Goal: Browse casually: Explore the website without a specific task or goal

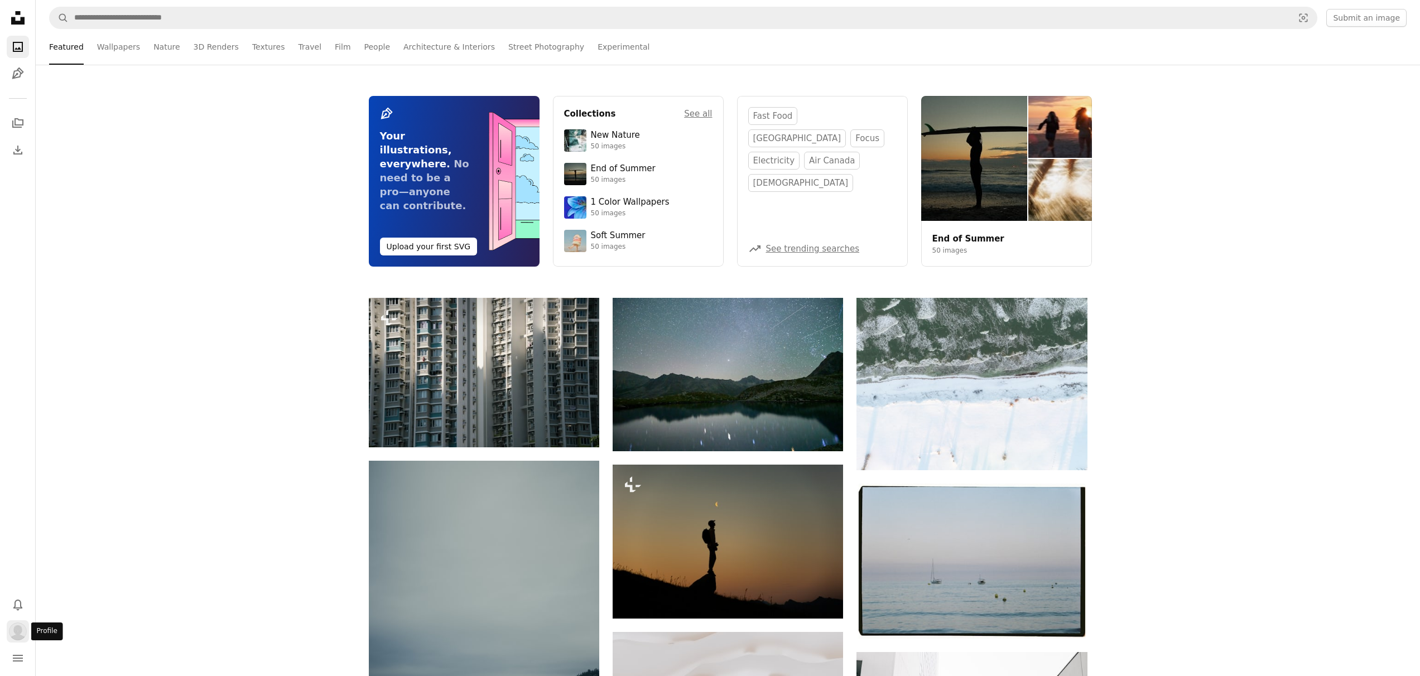
click at [16, 626] on img "Profile" at bounding box center [18, 631] width 18 height 18
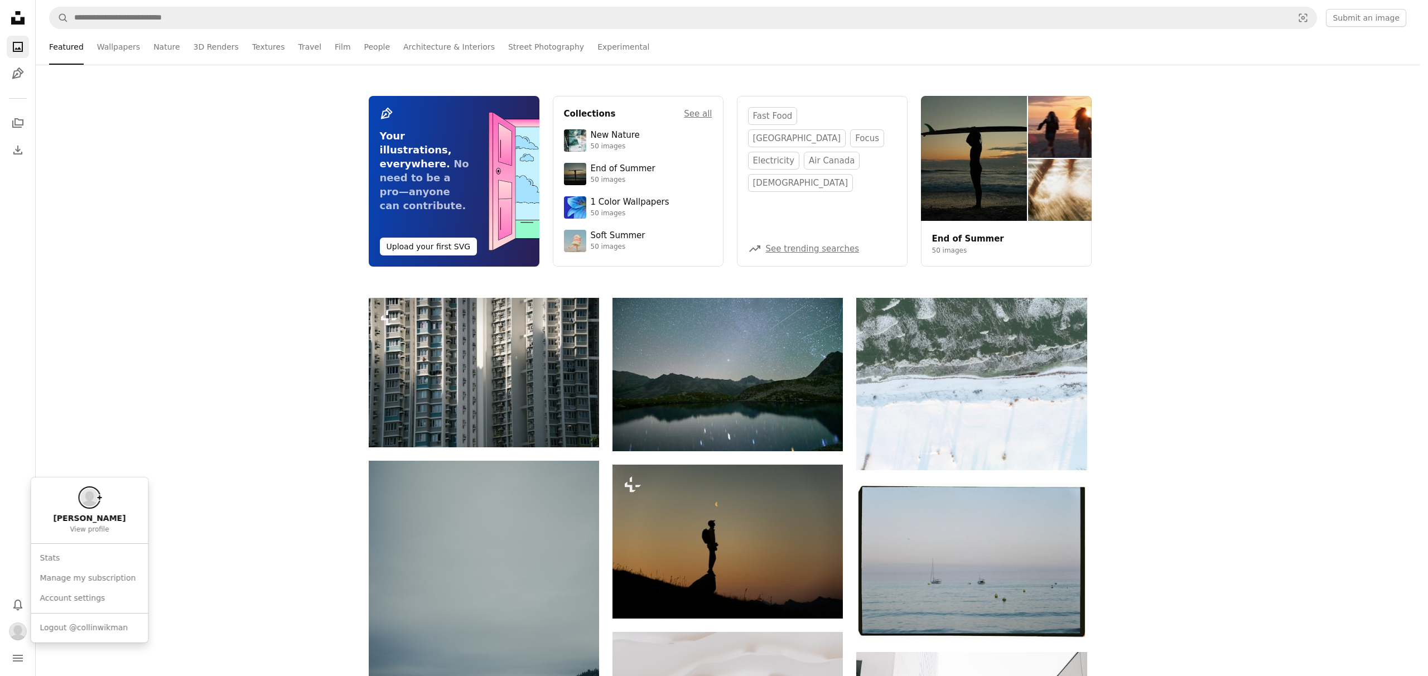
click at [292, 513] on body "Unsplash logo Unsplash Home A photo Pen Tool A stack of folders Download Photos…" at bounding box center [710, 338] width 1420 height 676
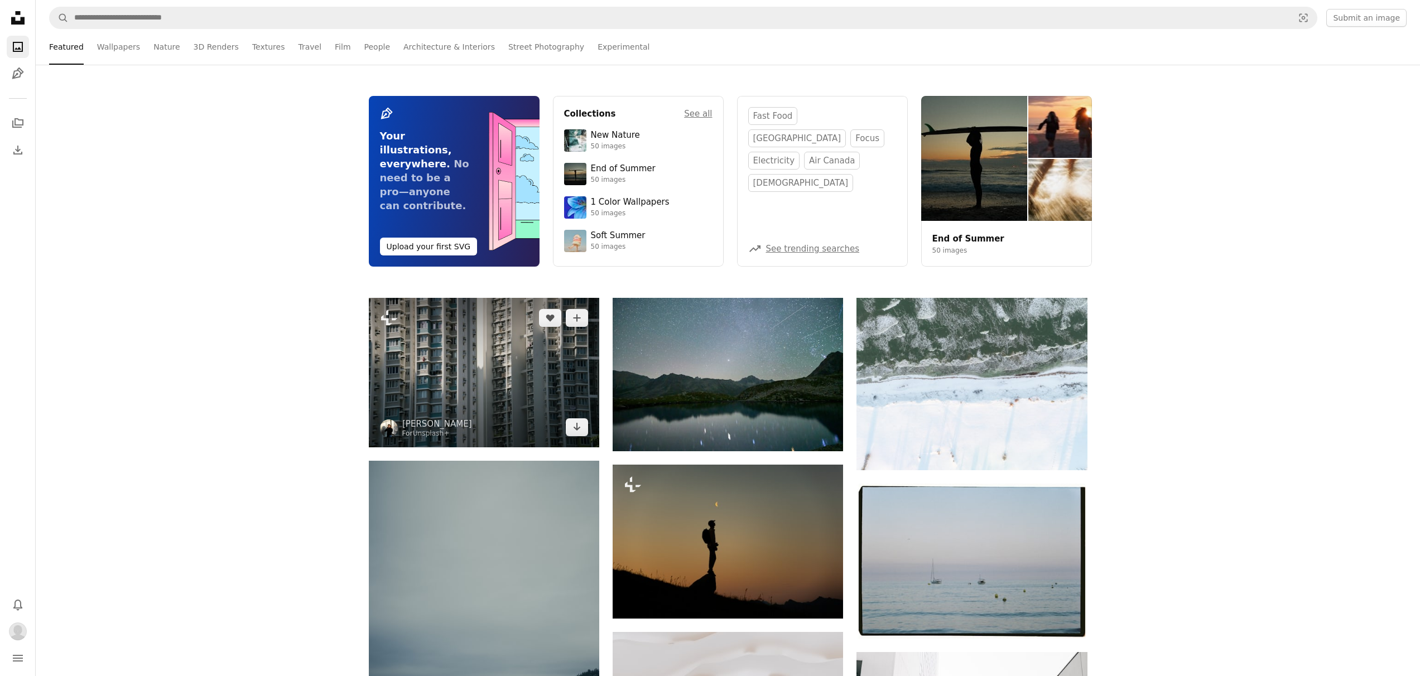
click at [441, 355] on img at bounding box center [484, 372] width 230 height 149
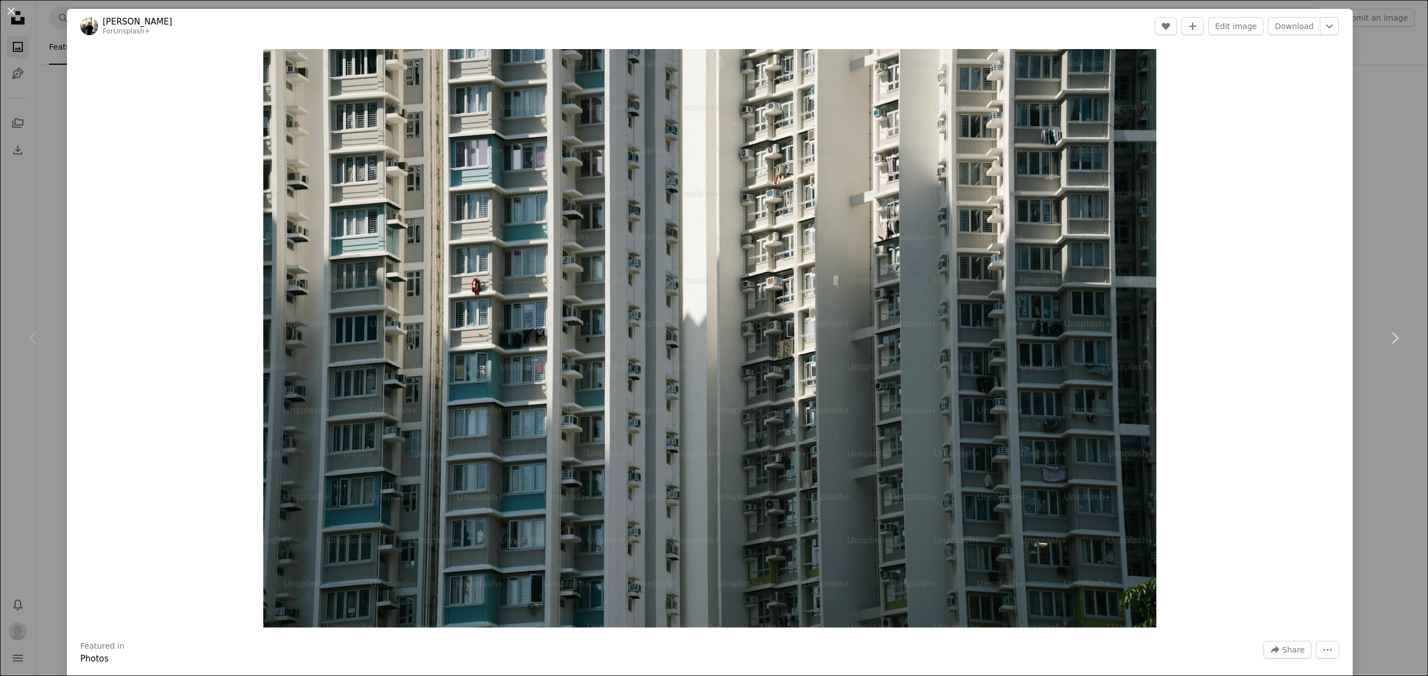
click at [1351, 35] on div "An X shape Chevron left Chevron right [PERSON_NAME] For Unsplash+ A heart A plu…" at bounding box center [714, 338] width 1428 height 676
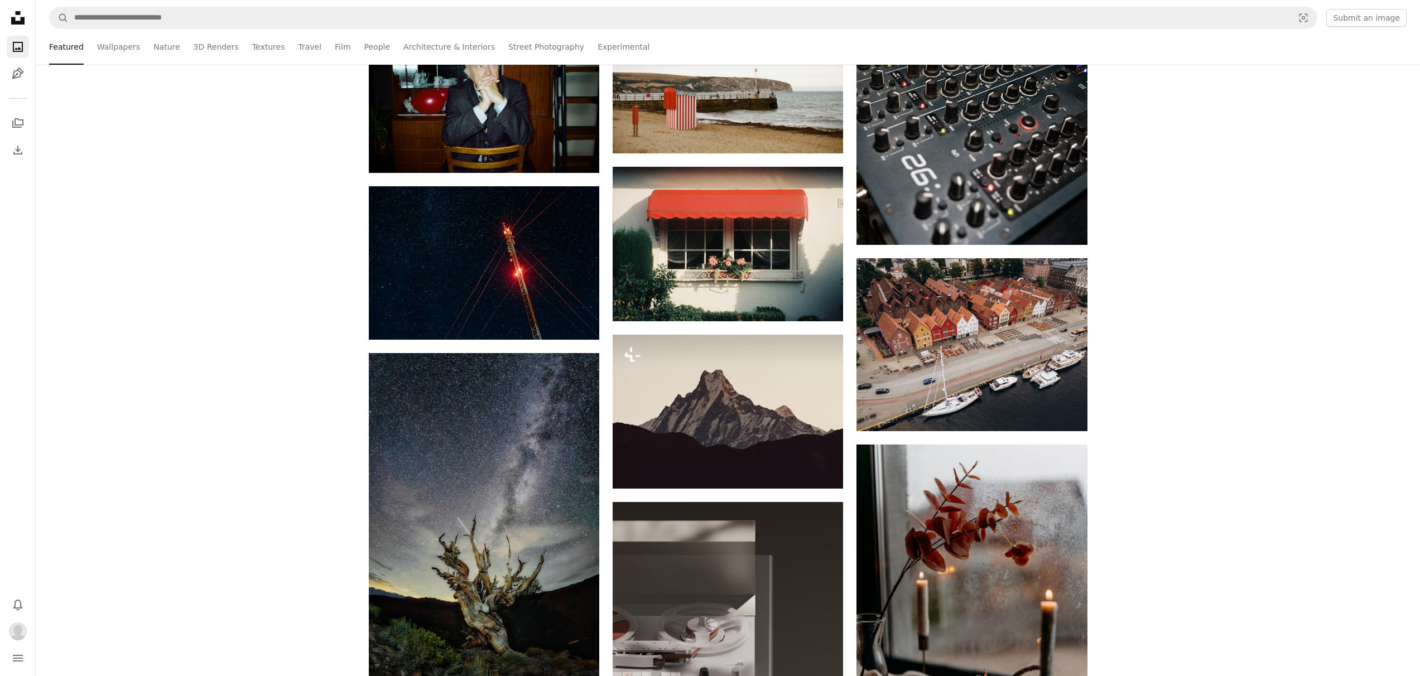
scroll to position [7308, 0]
